Goal: Task Accomplishment & Management: Complete application form

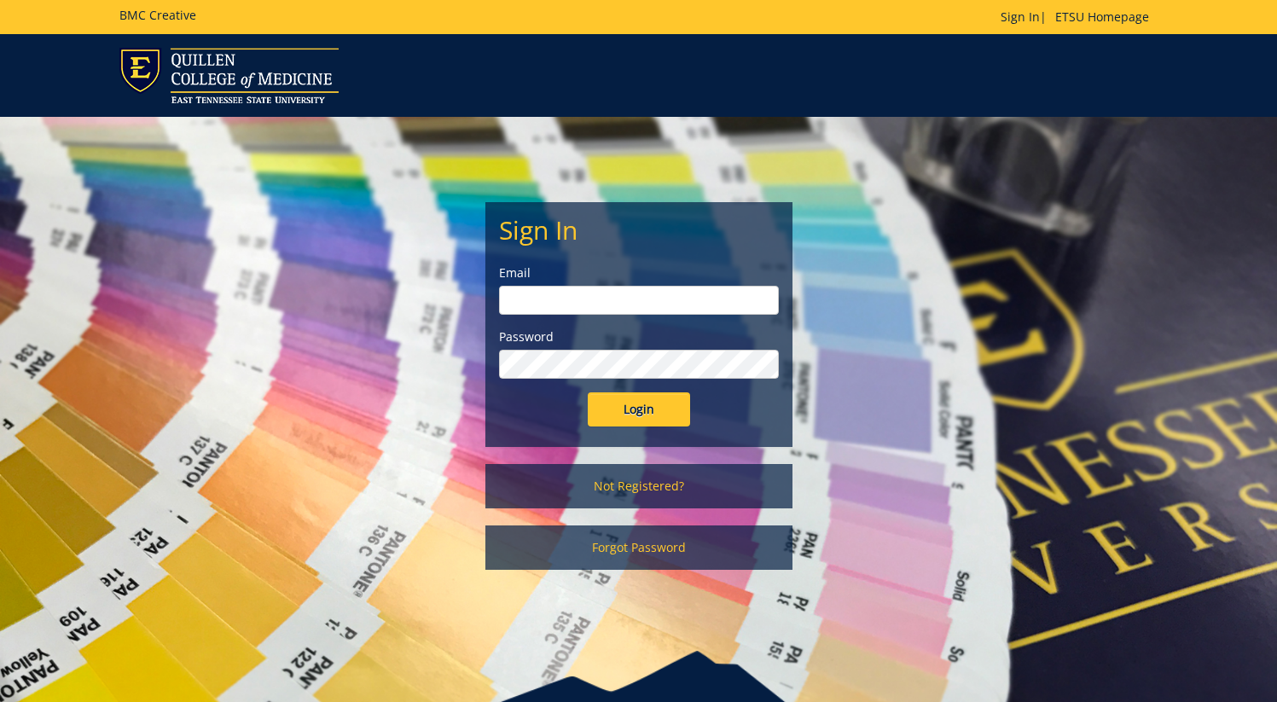
click at [593, 309] on input "email" at bounding box center [639, 300] width 280 height 29
type input "[EMAIL_ADDRESS][DOMAIN_NAME]"
click at [588, 392] on input "Login" at bounding box center [639, 409] width 102 height 34
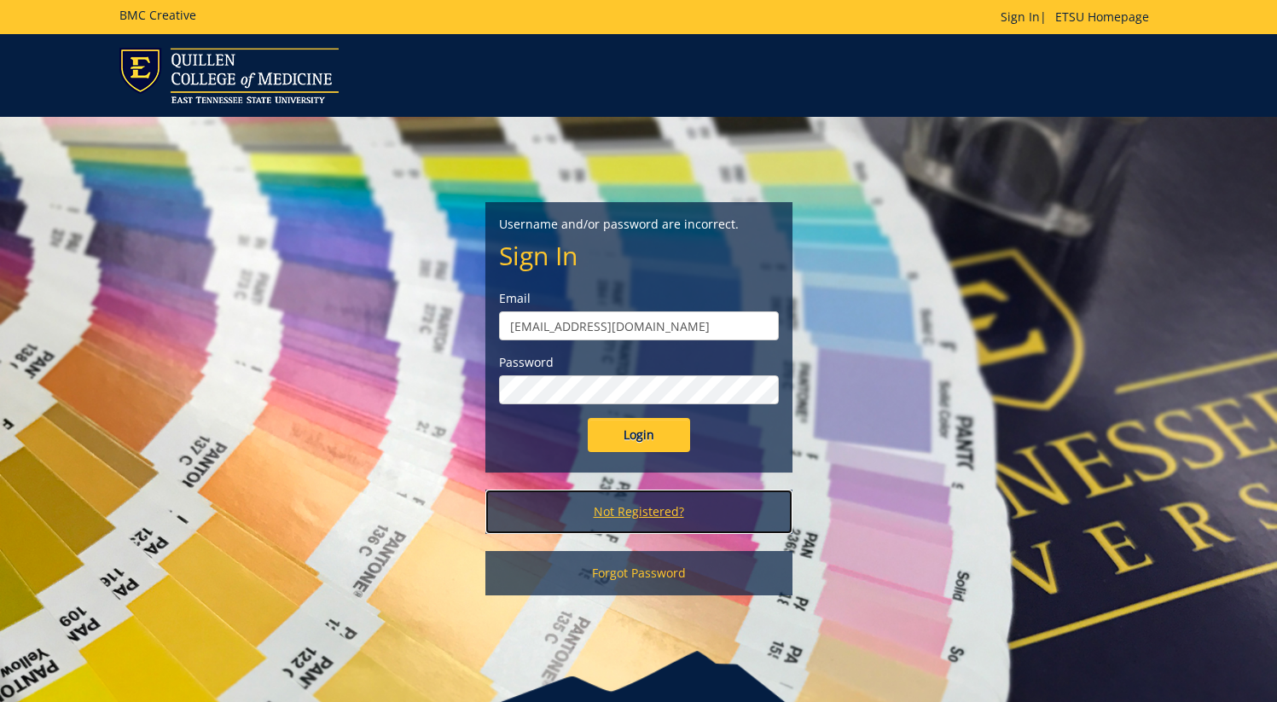
click at [669, 515] on link "Not Registered?" at bounding box center [638, 511] width 307 height 44
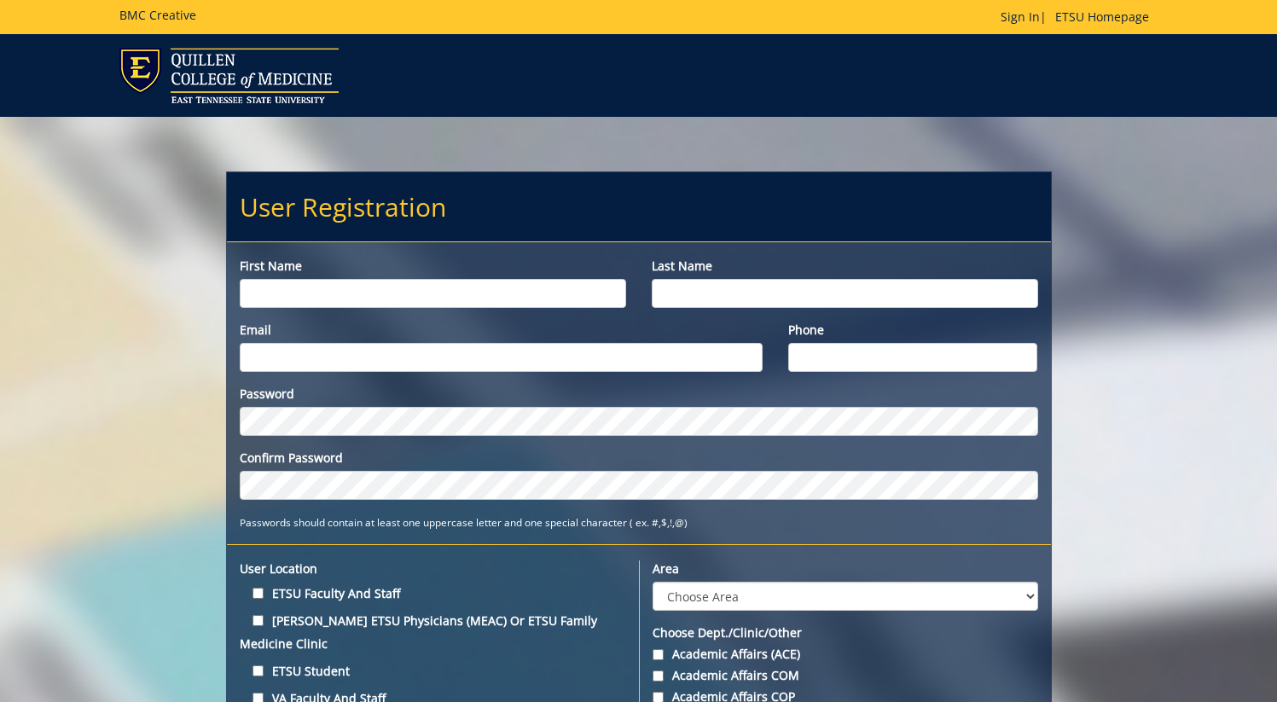
click at [289, 300] on input "First name" at bounding box center [433, 293] width 386 height 29
type input "Justin"
type input "Dickenson"
type input "dickensonjm@etsu.edu"
click at [834, 359] on input "4239368318" at bounding box center [912, 357] width 249 height 29
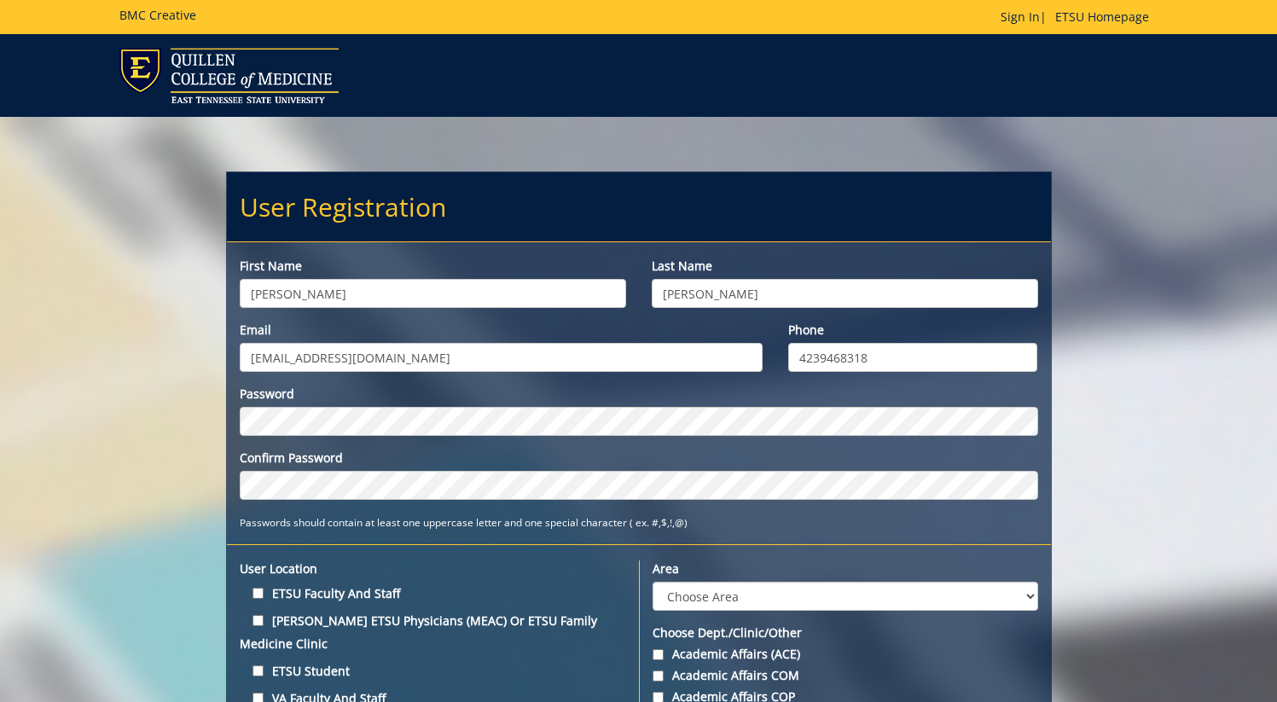
type input "4239468318"
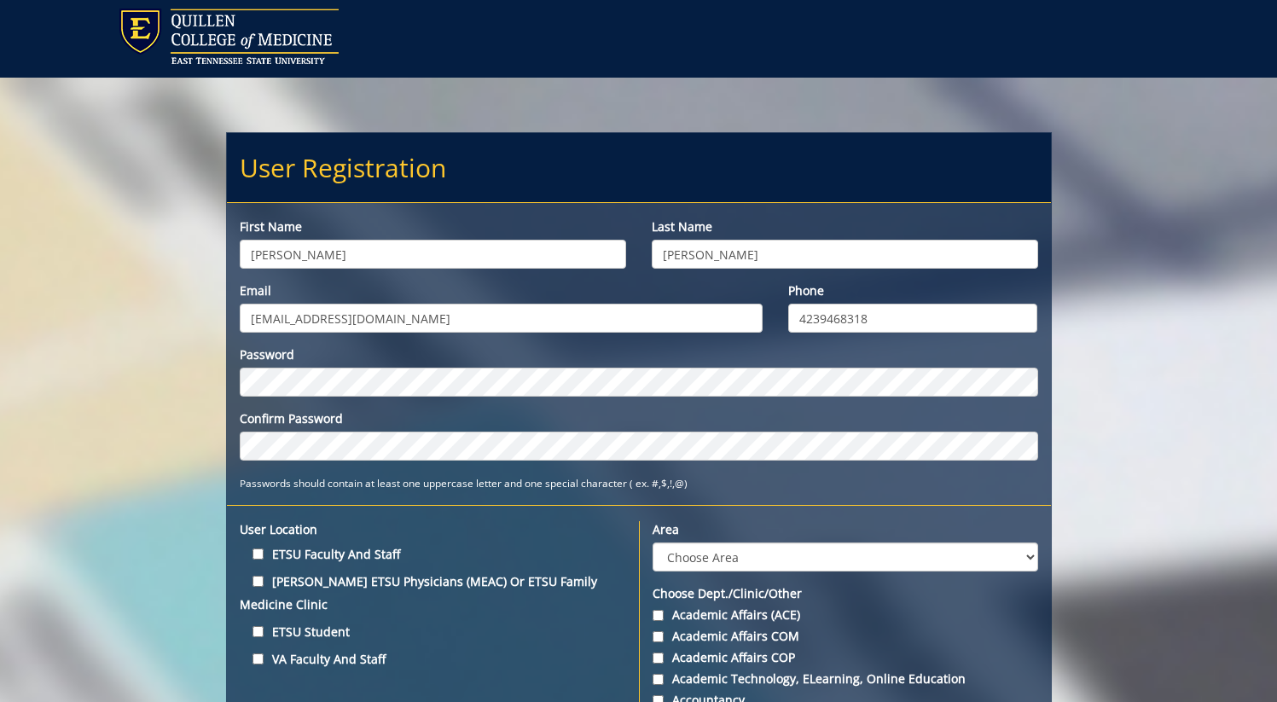
scroll to position [40, 0]
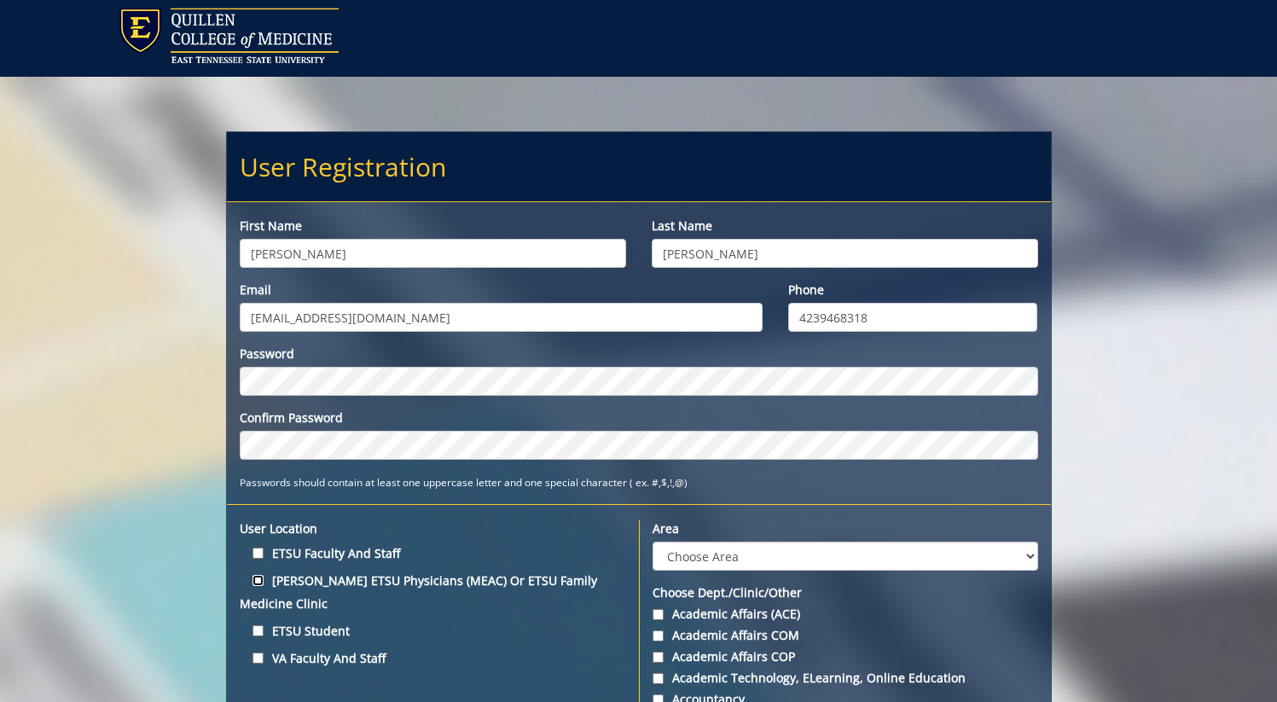
click at [252, 575] on input "Quillen ETSU Physicians (MEAC) or ETSU Family Medicine Clinic" at bounding box center [257, 580] width 11 height 11
checkbox input "true"
click at [260, 546] on label "ETSU Faculty and Staff" at bounding box center [433, 552] width 386 height 23
click at [260, 547] on input "ETSU Faculty and Staff" at bounding box center [257, 552] width 11 height 11
checkbox input "true"
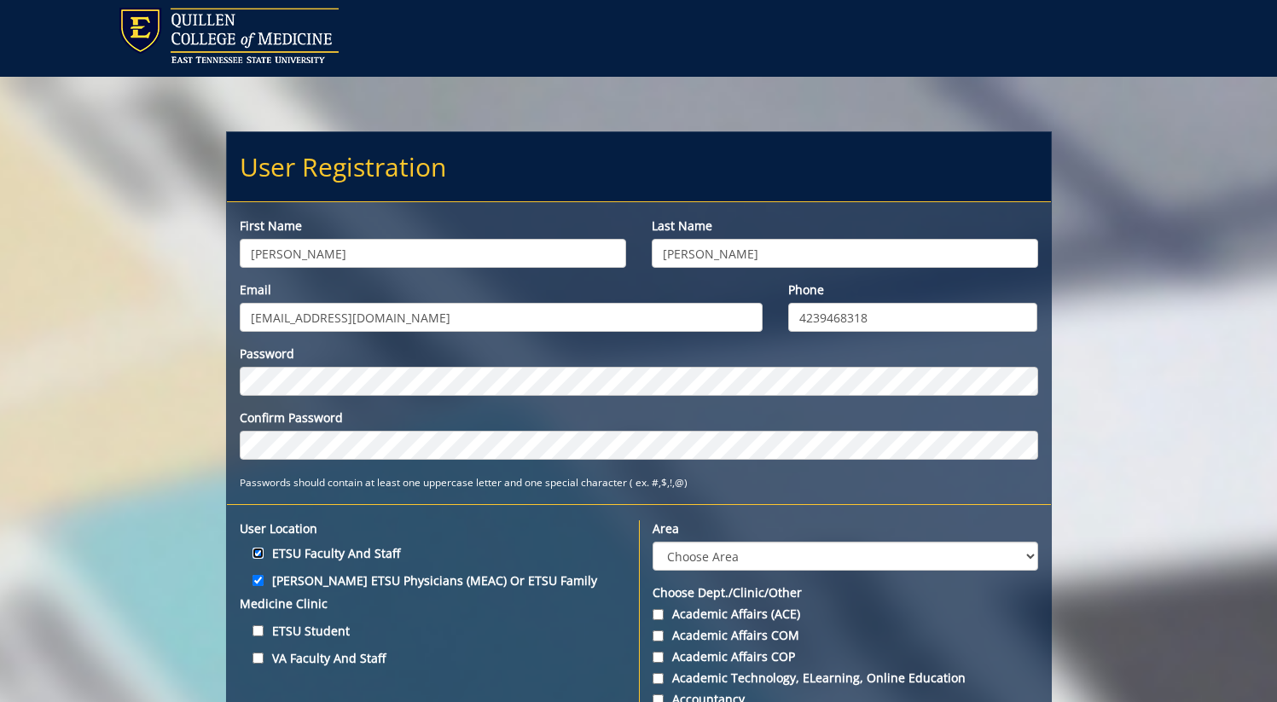
scroll to position [79, 0]
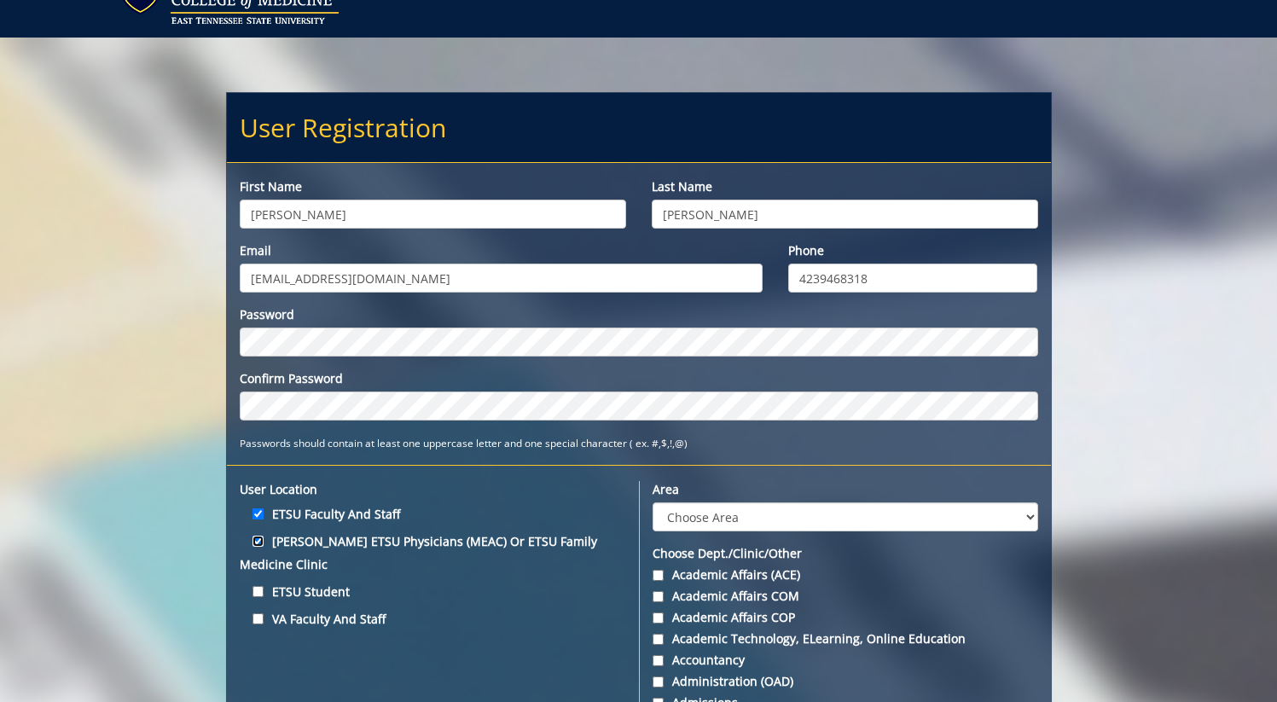
click at [259, 544] on input "Quillen ETSU Physicians (MEAC) or ETSU Family Medicine Clinic" at bounding box center [257, 541] width 11 height 11
click at [297, 541] on label "Quillen ETSU Physicians (MEAC) or ETSU Family Medicine Clinic" at bounding box center [433, 553] width 386 height 46
click at [263, 541] on input "Quillen ETSU Physicians (MEAC) or ETSU Family Medicine Clinic" at bounding box center [257, 541] width 11 height 11
checkbox input "true"
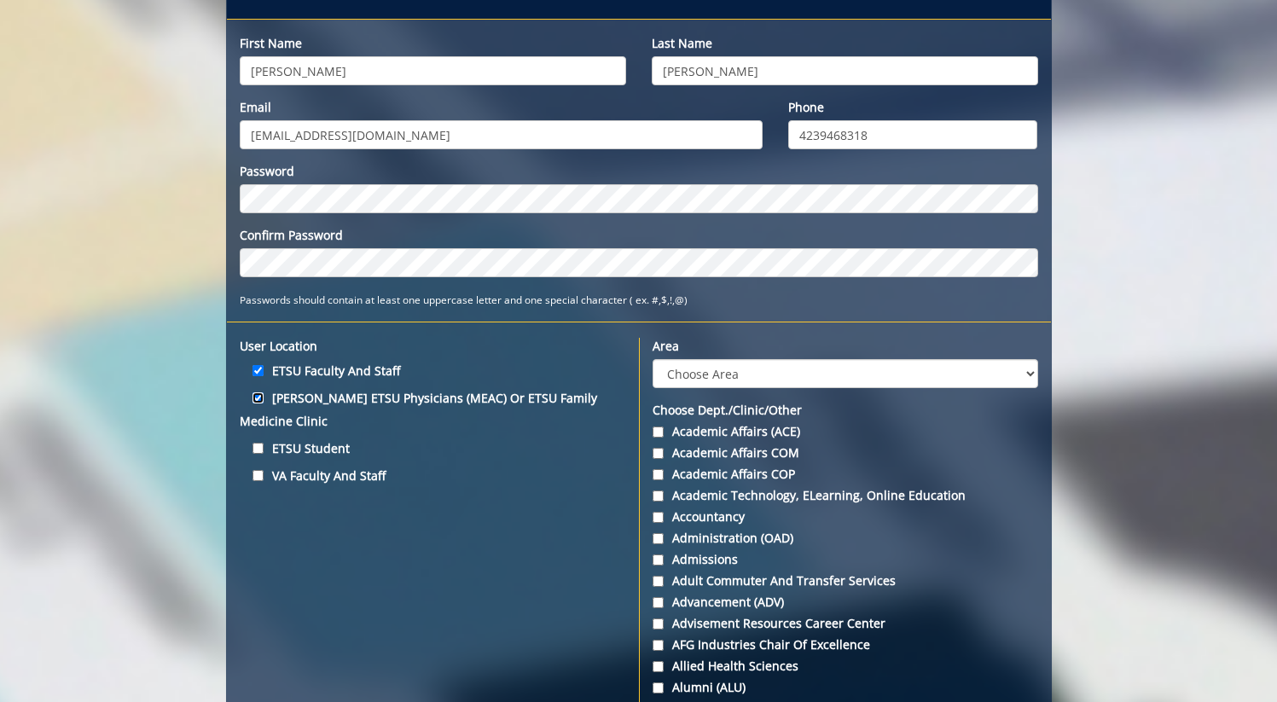
scroll to position [283, 0]
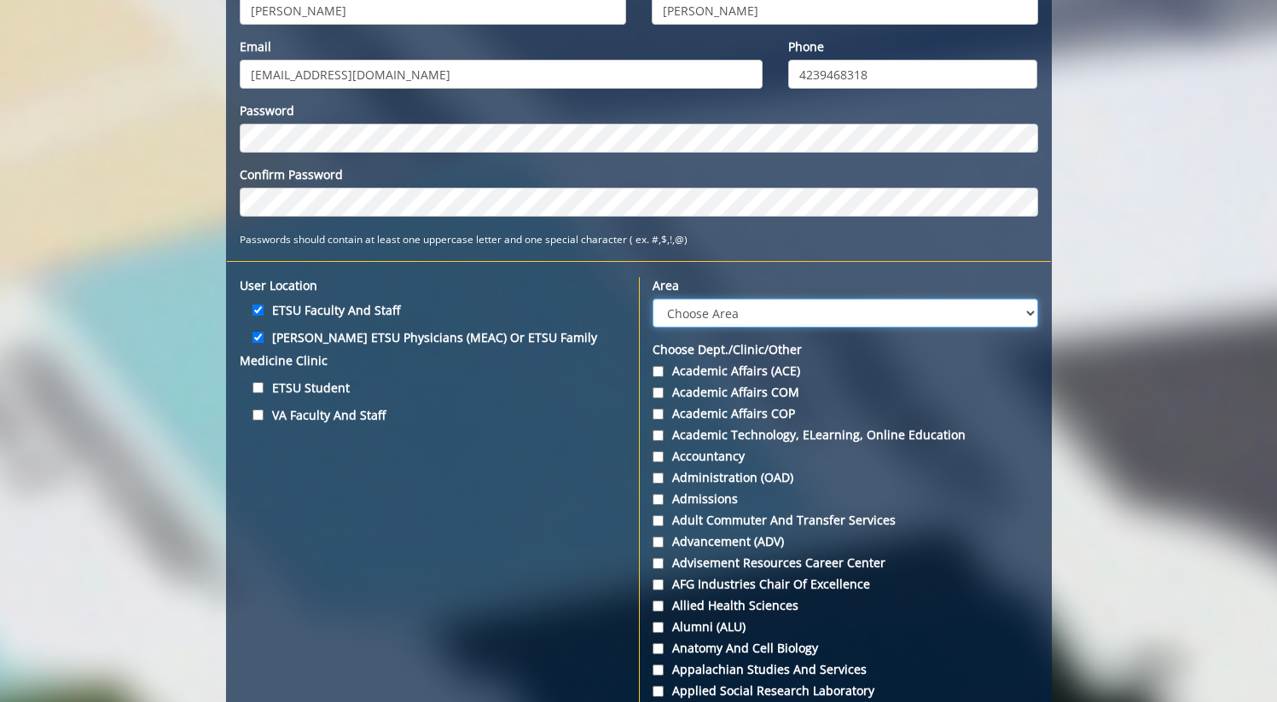
click at [738, 315] on select "Choose Area Administration Advancement (ADM) BucSports Business & Finance Clemm…" at bounding box center [844, 312] width 385 height 29
select select "34"
click at [336, 340] on label "Quillen ETSU Physicians (MEAC) or ETSU Family Medicine Clinic" at bounding box center [433, 349] width 386 height 46
click at [263, 340] on input "Quillen ETSU Physicians (MEAC) or ETSU Family Medicine Clinic" at bounding box center [257, 337] width 11 height 11
checkbox input "false"
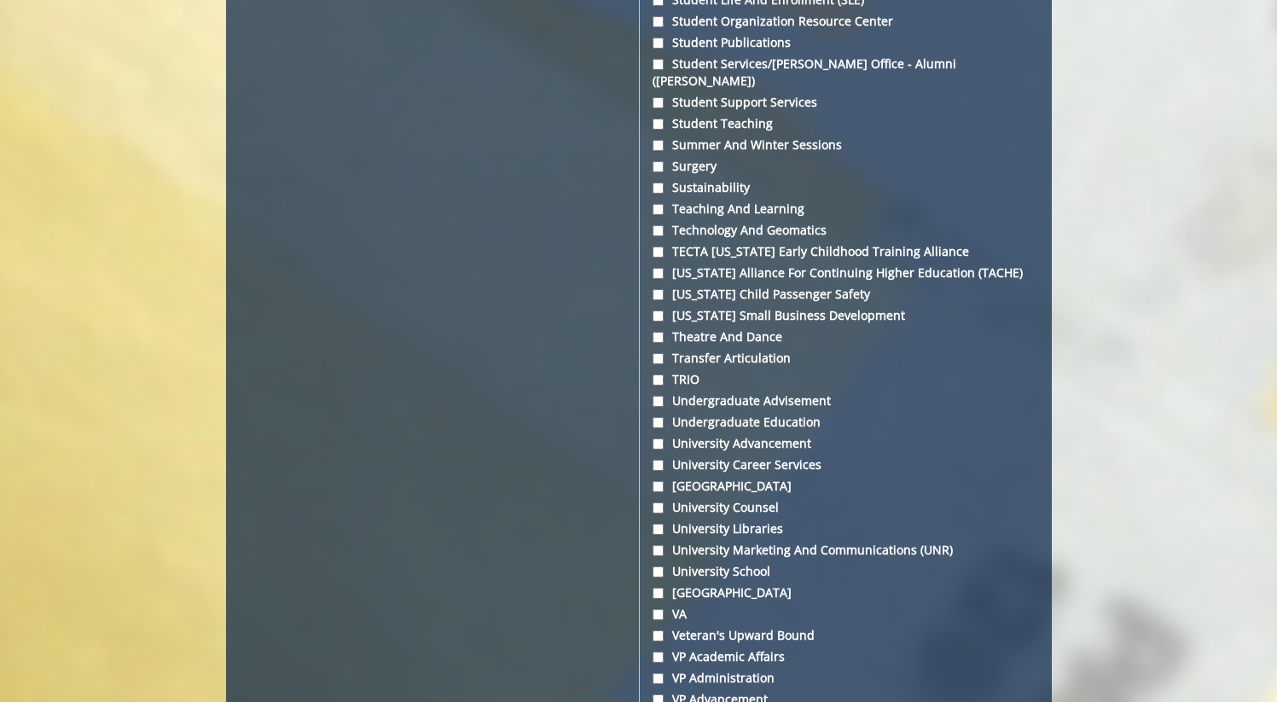
scroll to position [6362, 0]
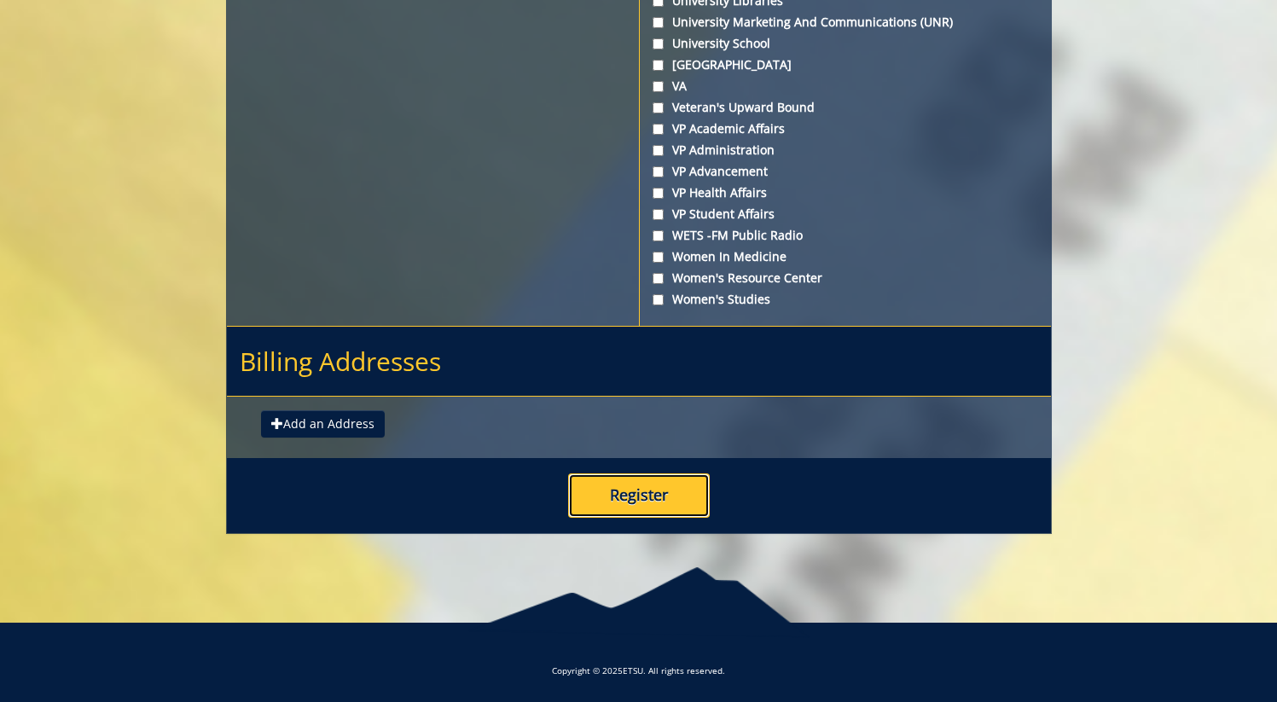
click at [652, 484] on button "Register" at bounding box center [639, 495] width 142 height 44
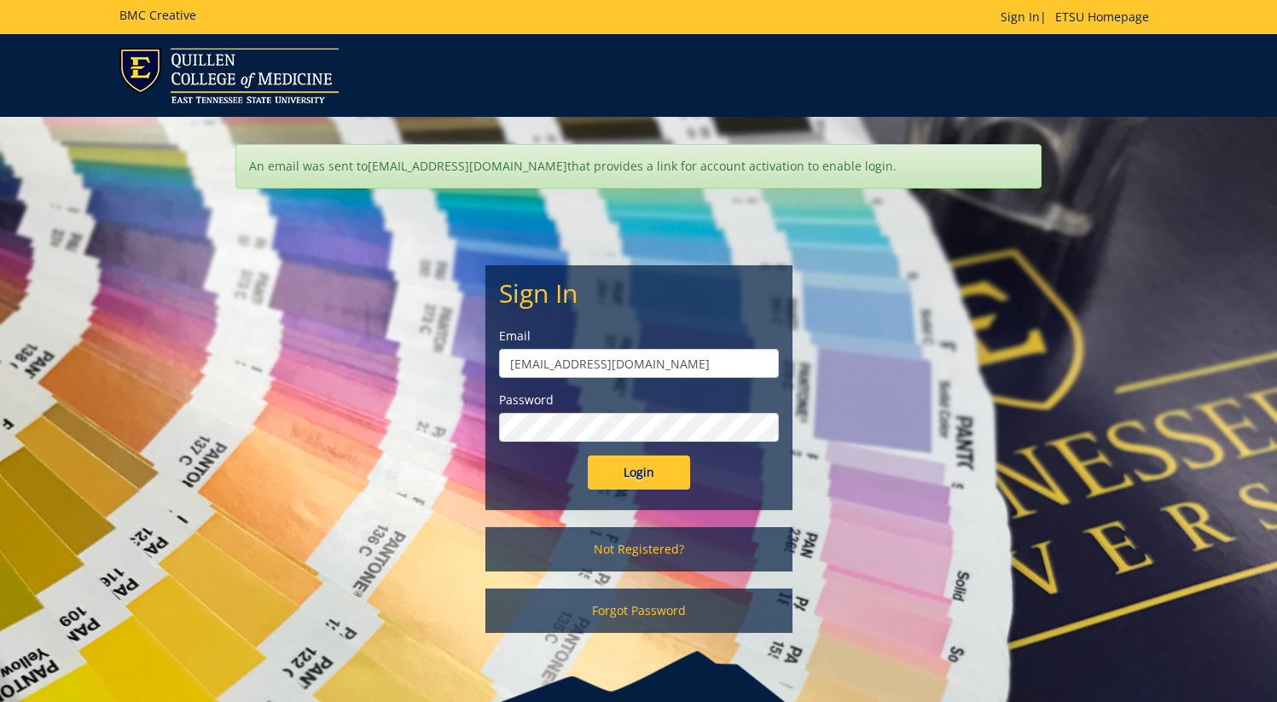
click at [588, 455] on input "Login" at bounding box center [639, 472] width 102 height 34
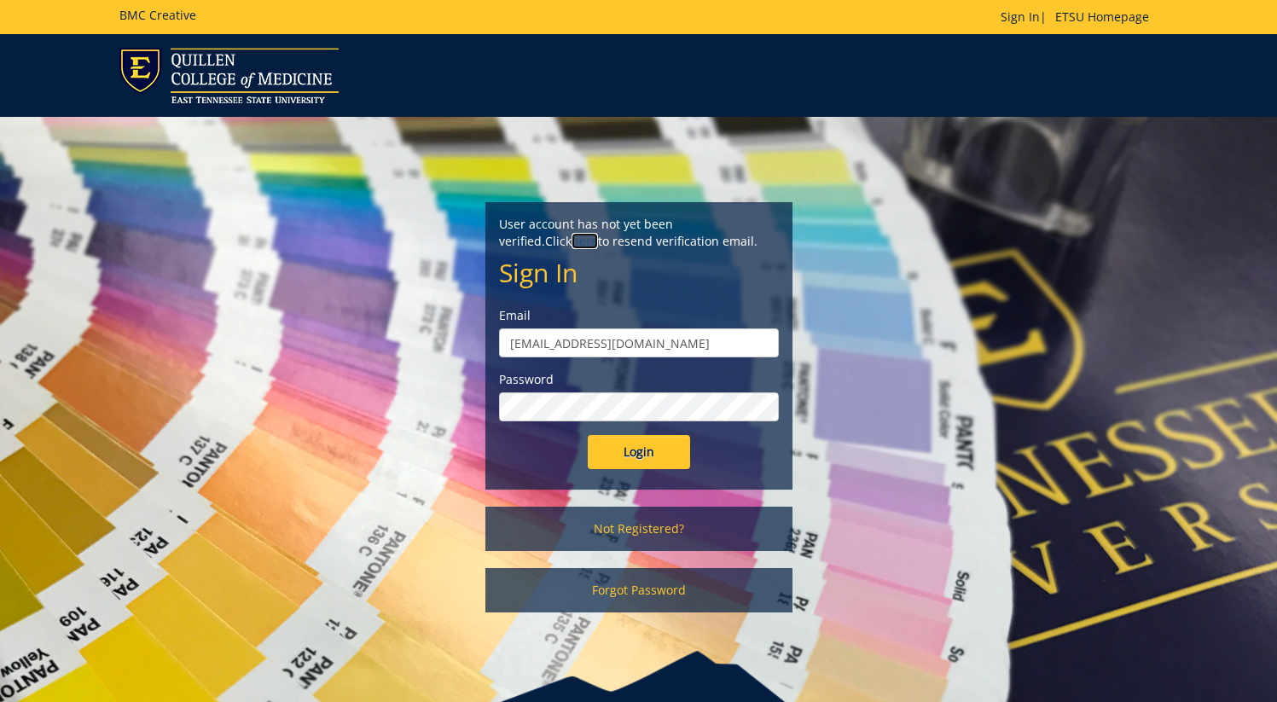
click at [598, 233] on link "here" at bounding box center [584, 241] width 26 height 16
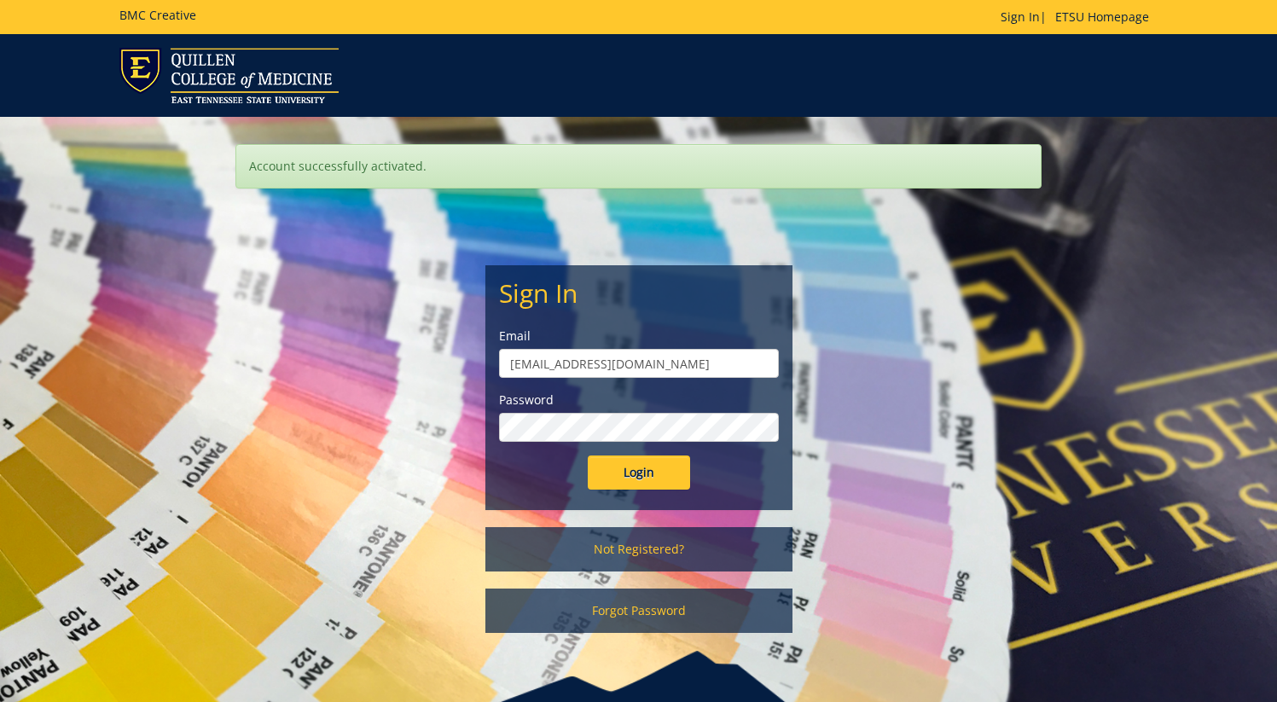
click at [588, 455] on input "Login" at bounding box center [639, 472] width 102 height 34
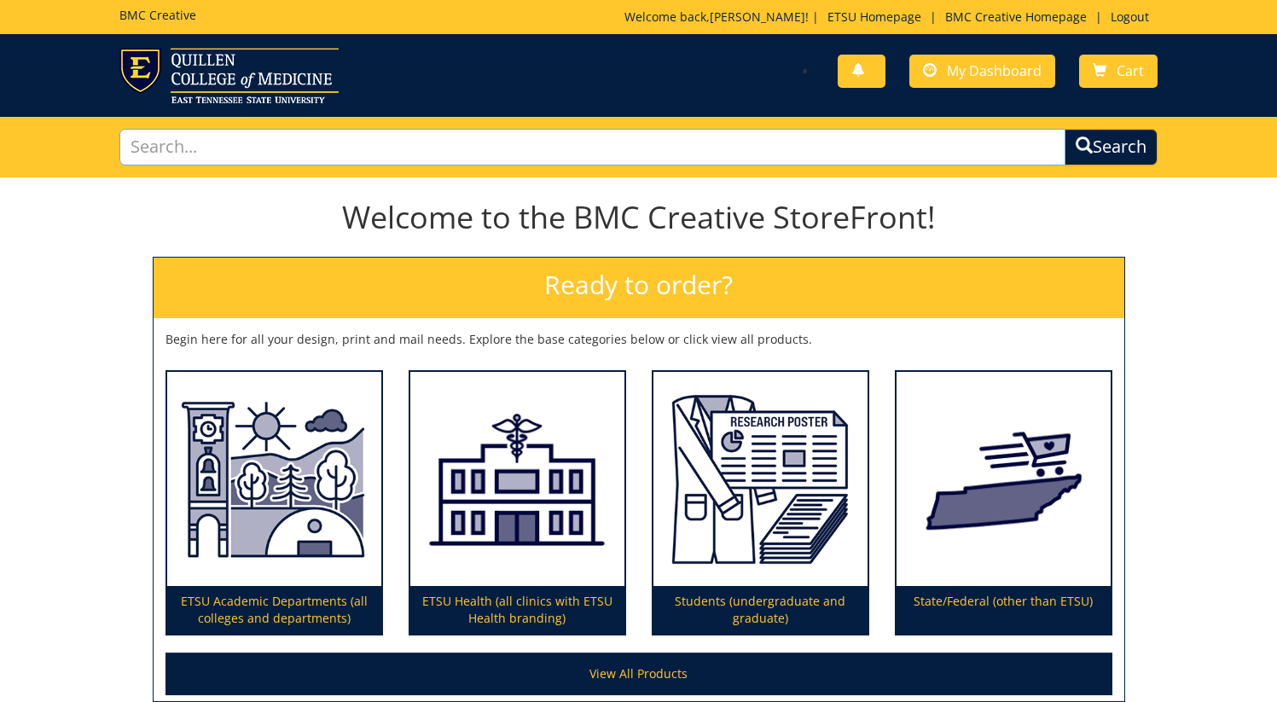
click at [731, 147] on input "text" at bounding box center [592, 147] width 947 height 37
paste input "d663ca3d-cd51-472e-8c63-432dc5cedf21"
type input "d663ca3d-cd51-472e-8c63-432dc5cedf21"
click at [1064, 129] on button "Search" at bounding box center [1110, 147] width 93 height 37
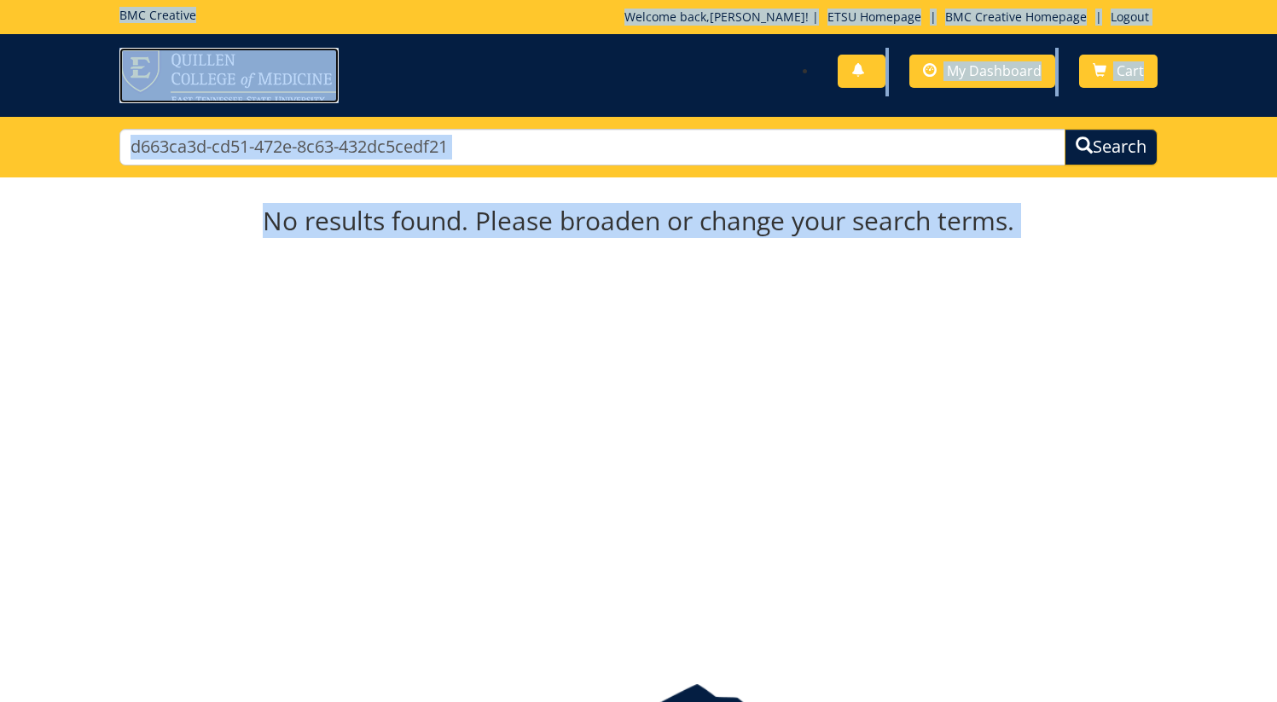
click at [583, 101] on link at bounding box center [372, 75] width 507 height 55
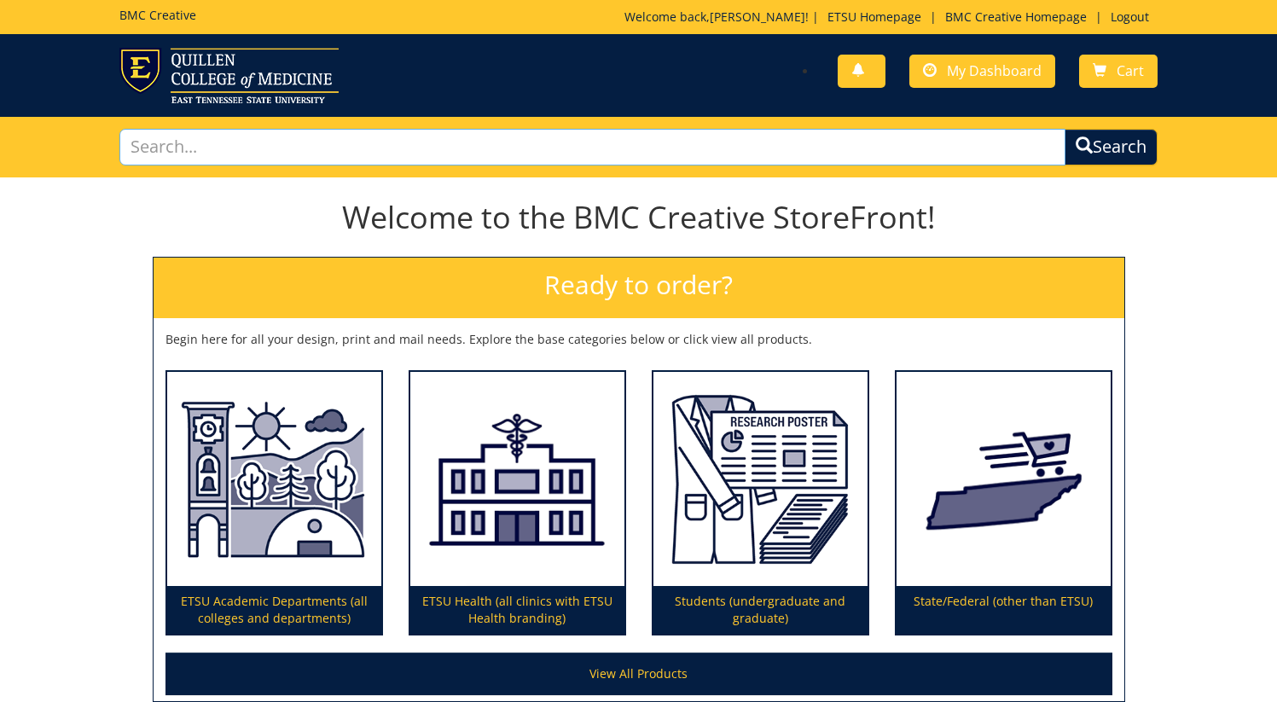
click at [426, 135] on input "text" at bounding box center [592, 147] width 947 height 37
paste input "242053-A - QCM White Coat Ceremony 00017"
type input "242053-A - QCM White Coat Ceremony 00017"
click at [1094, 148] on button "Search" at bounding box center [1111, 147] width 97 height 38
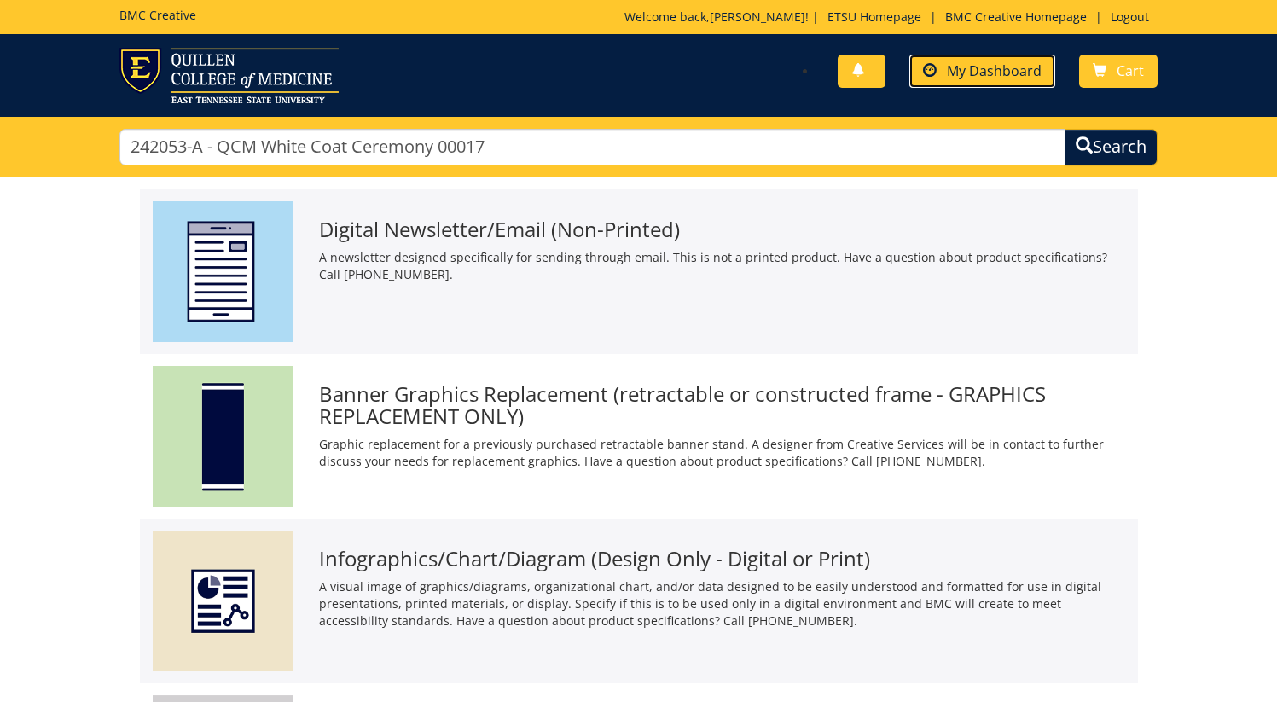
click at [997, 85] on link "My Dashboard" at bounding box center [982, 71] width 146 height 33
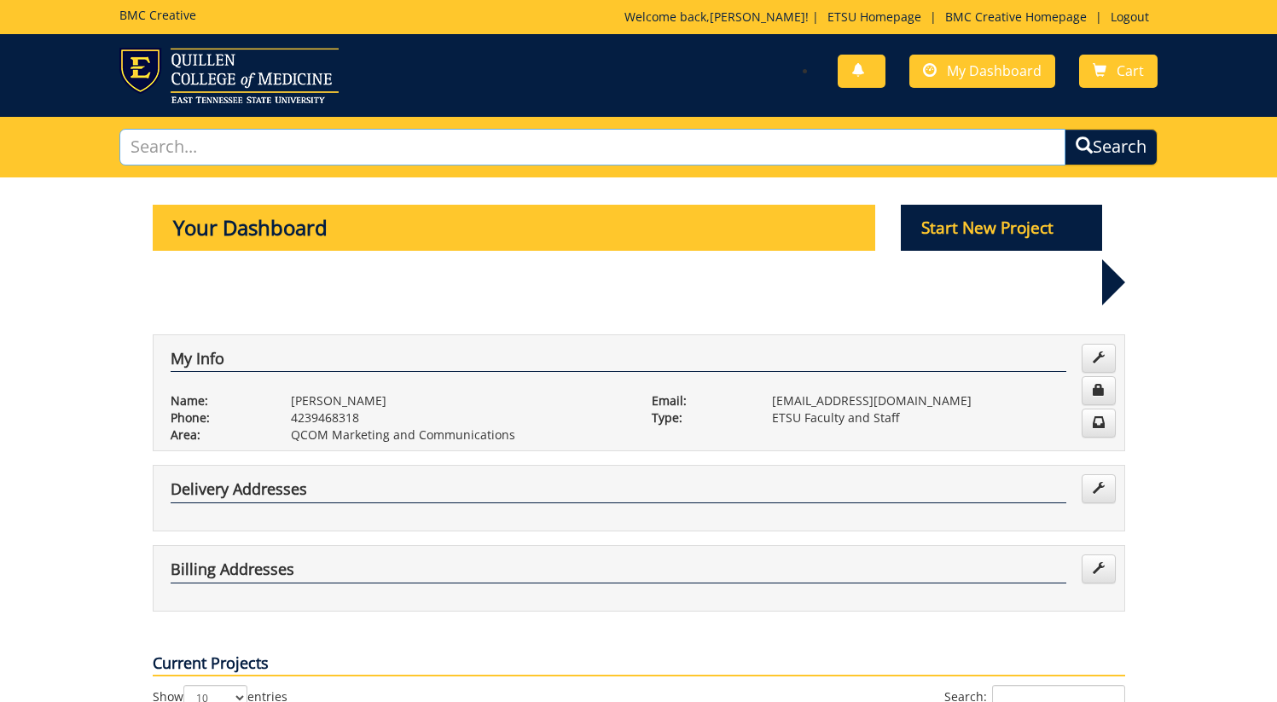
click at [253, 145] on input "text" at bounding box center [592, 147] width 947 height 37
type input "250837"
click at [1064, 129] on button "Search" at bounding box center [1110, 147] width 93 height 37
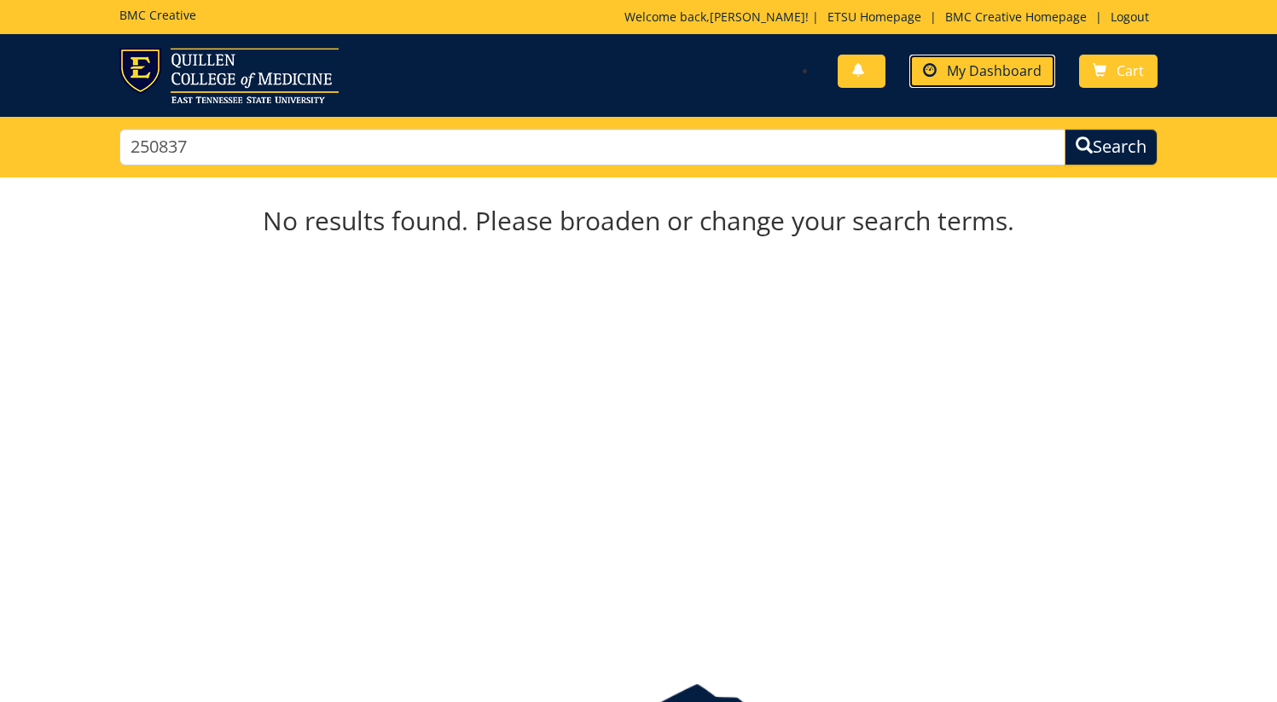
click at [1010, 86] on link "My Dashboard" at bounding box center [982, 71] width 146 height 33
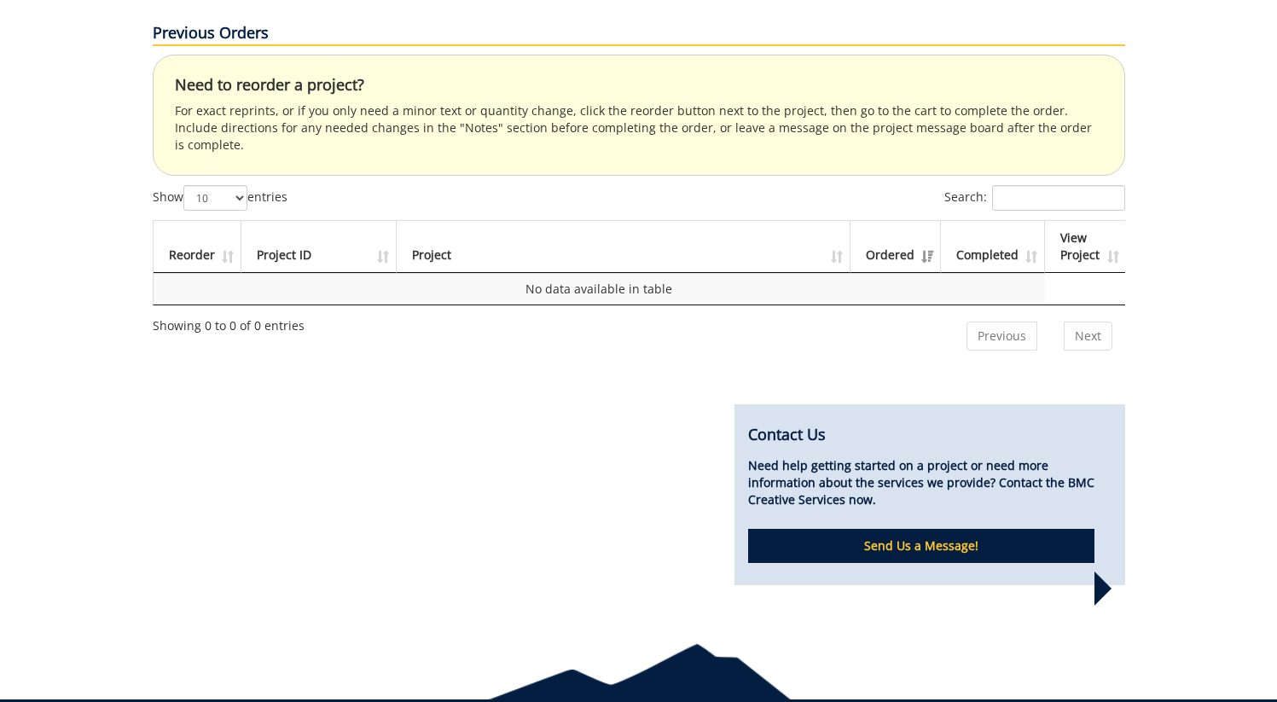
scroll to position [901, 0]
